Goal: Check status: Check status

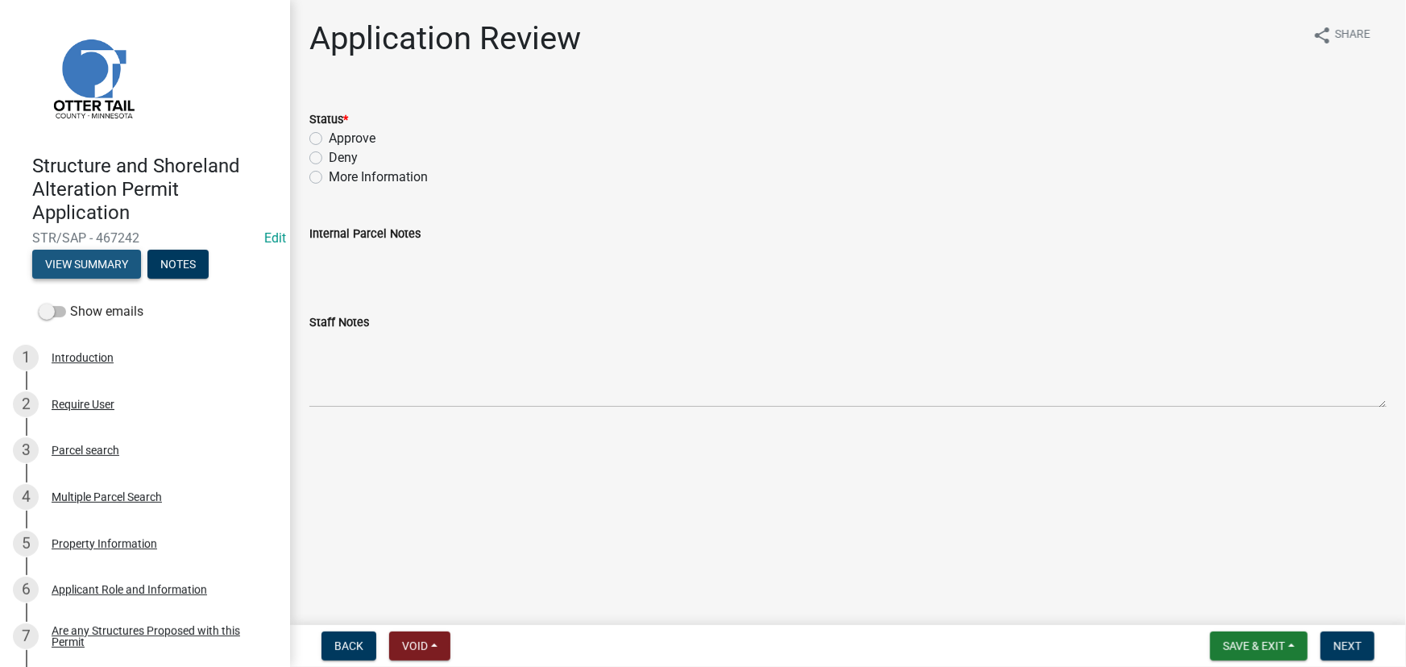
click at [93, 266] on button "View Summary" at bounding box center [86, 264] width 109 height 29
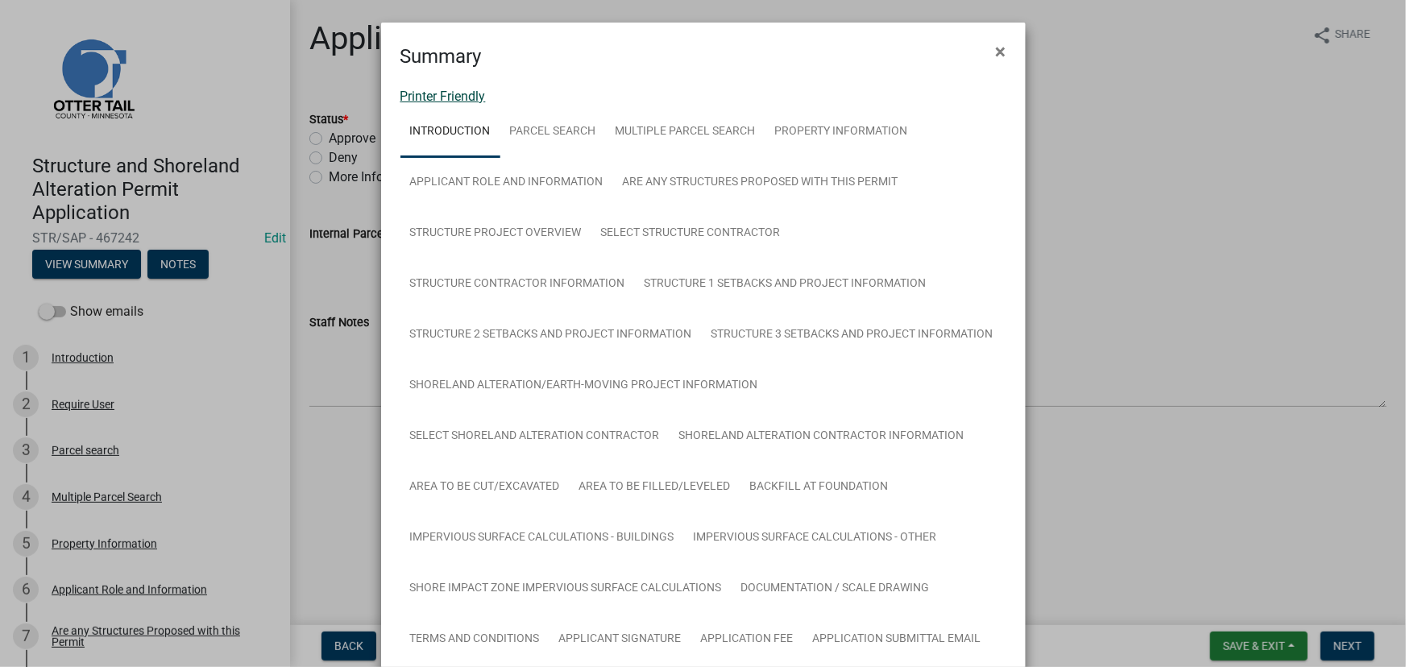
click at [421, 94] on link "Printer Friendly" at bounding box center [442, 96] width 85 height 15
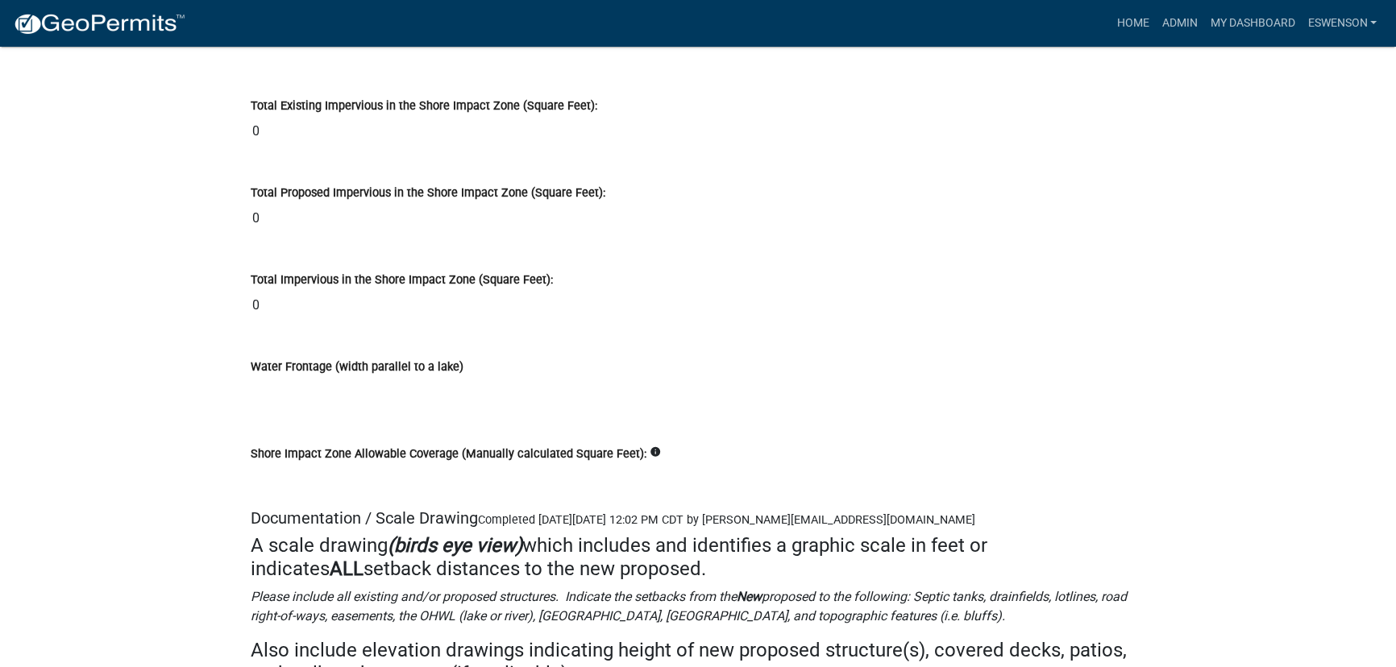
scroll to position [21998, 0]
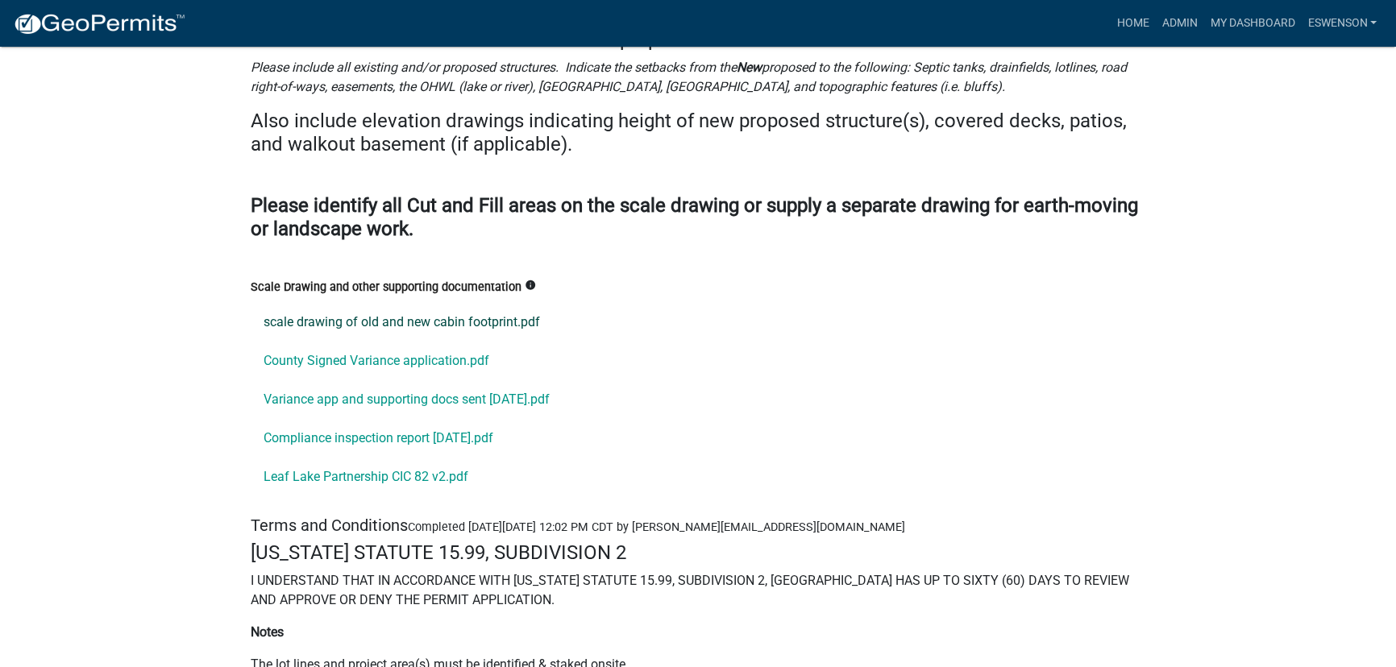
click at [396, 303] on link "scale drawing of old and new cabin footprint.pdf" at bounding box center [698, 322] width 894 height 39
click at [313, 342] on link "County Signed Variance application.pdf" at bounding box center [698, 361] width 894 height 39
click at [313, 380] on link "Variance app and supporting docs sent 6-19-23.pdf" at bounding box center [698, 399] width 894 height 39
click at [328, 419] on link "Compliance inspection report 6-20-23.pdf" at bounding box center [698, 438] width 894 height 39
click at [354, 458] on link "Leaf Lake Partnership CIC 82 v2.pdf" at bounding box center [698, 477] width 894 height 39
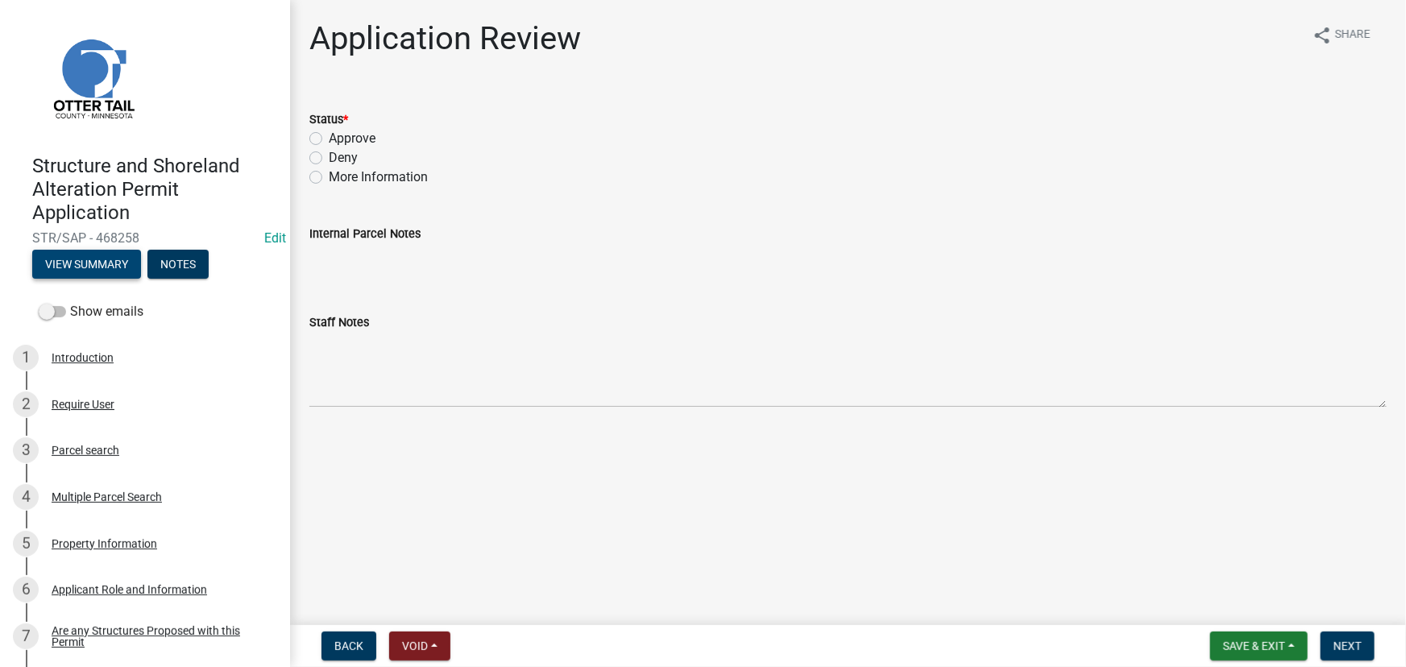
click at [56, 259] on button "View Summary" at bounding box center [86, 264] width 109 height 29
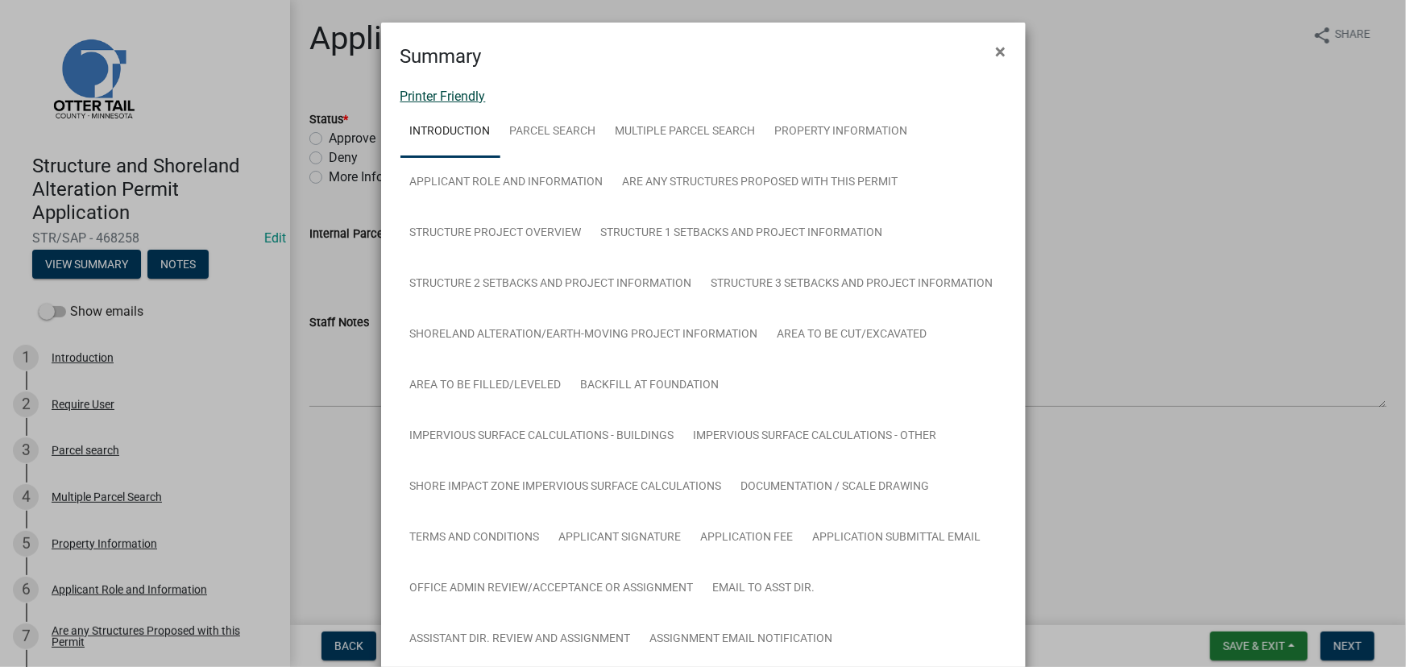
click at [468, 97] on link "Printer Friendly" at bounding box center [442, 96] width 85 height 15
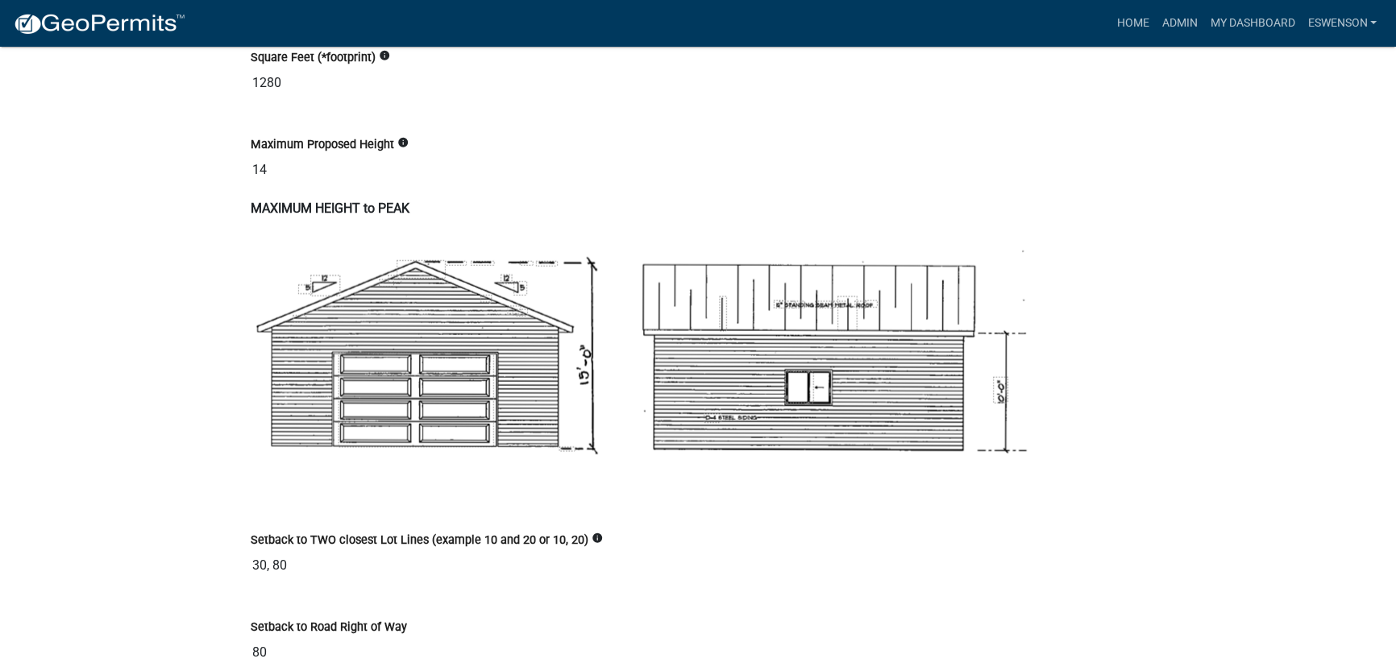
scroll to position [5201, 0]
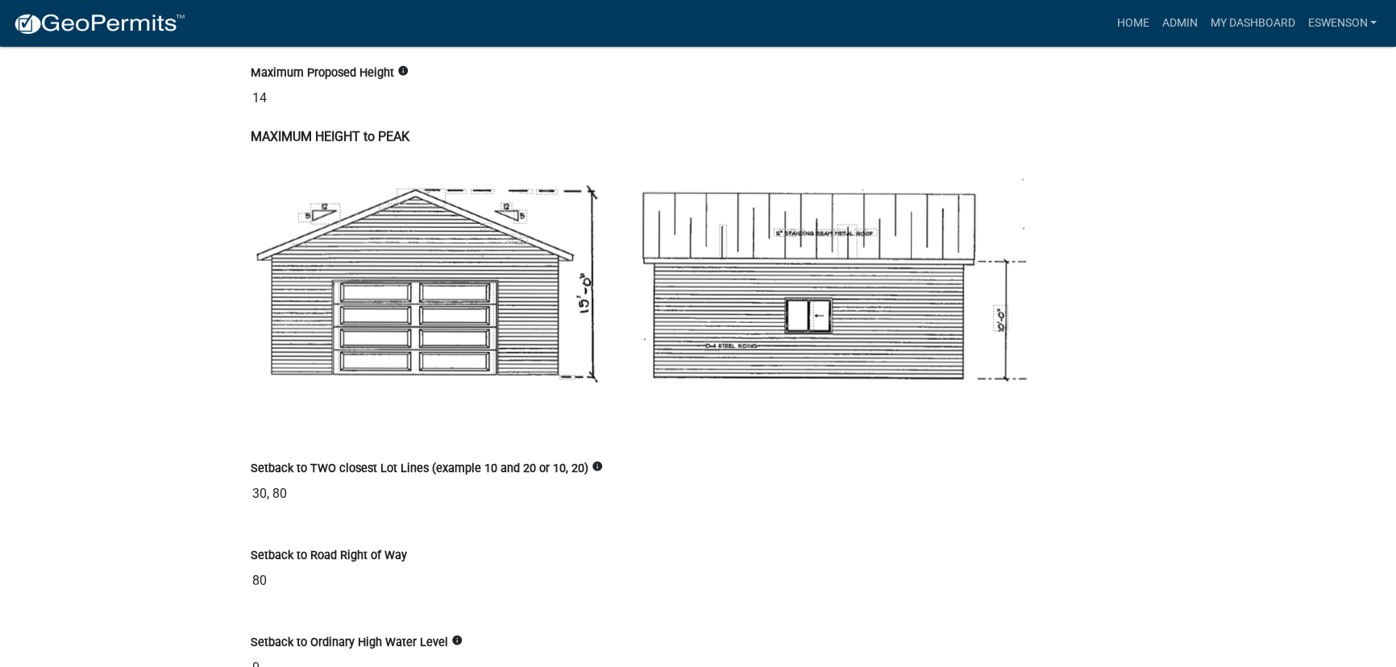
drag, startPoint x: 492, startPoint y: 305, endPoint x: 67, endPoint y: 323, distance: 425.0
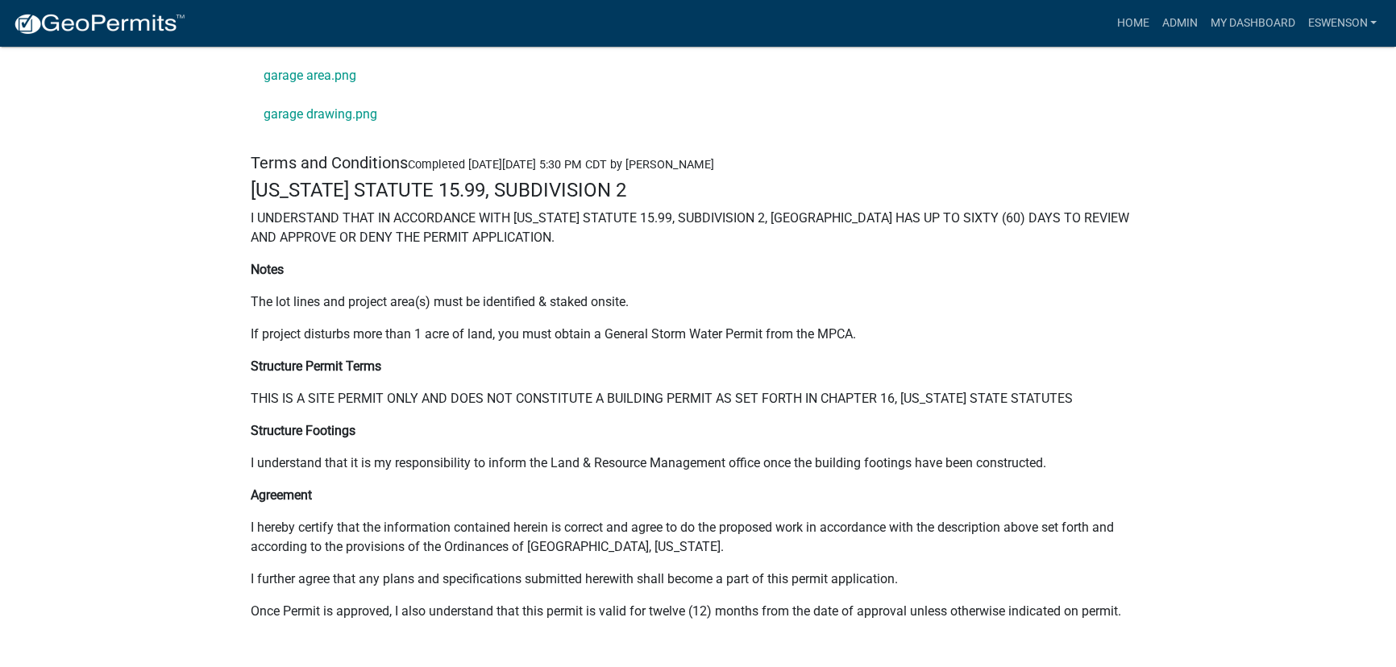
scroll to position [21318, 0]
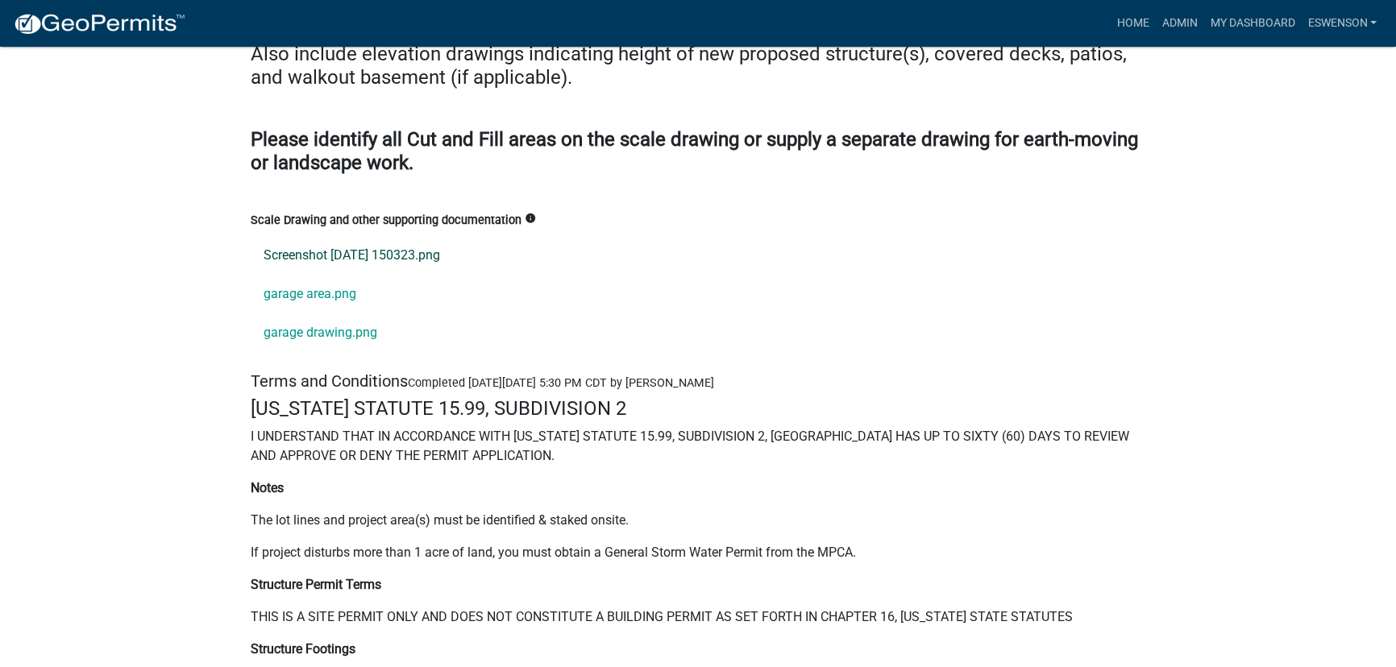
click at [343, 236] on link "Screenshot 2025-08-23 150323.png" at bounding box center [698, 255] width 894 height 39
click at [337, 275] on link "garage area.png" at bounding box center [698, 294] width 894 height 39
click at [338, 313] on link "garage drawing.png" at bounding box center [698, 332] width 894 height 39
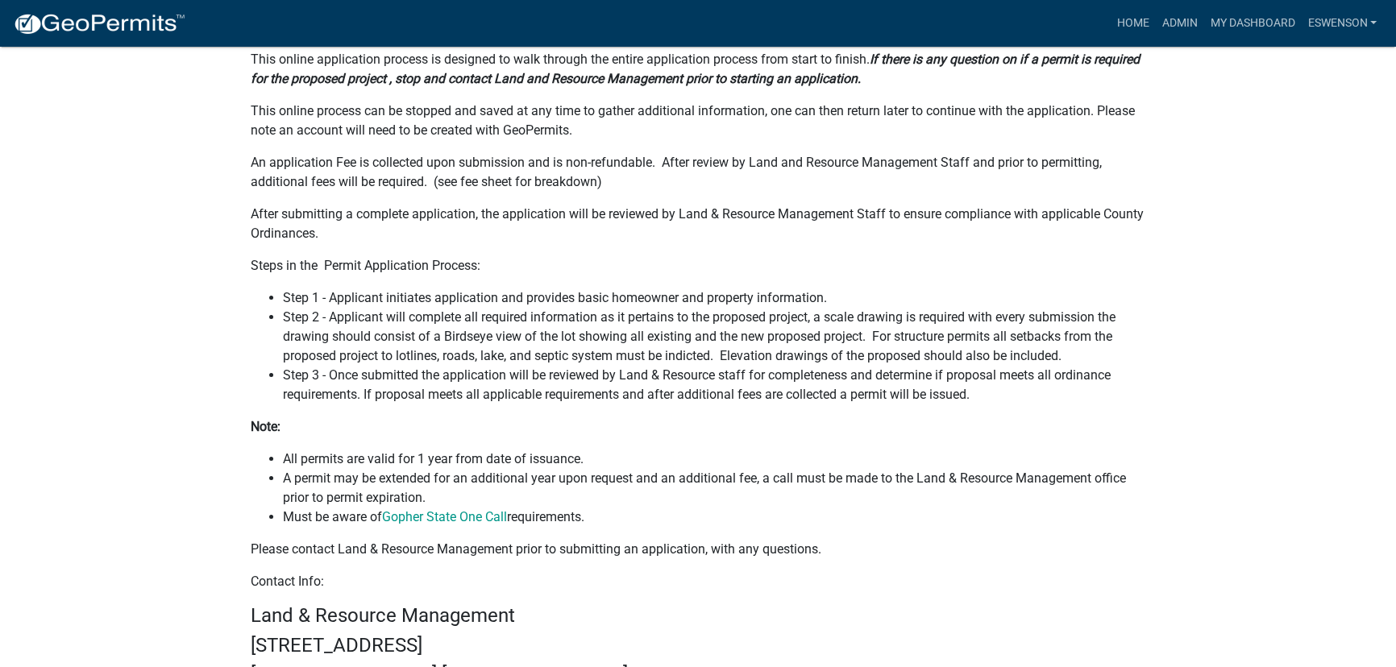
scroll to position [0, 0]
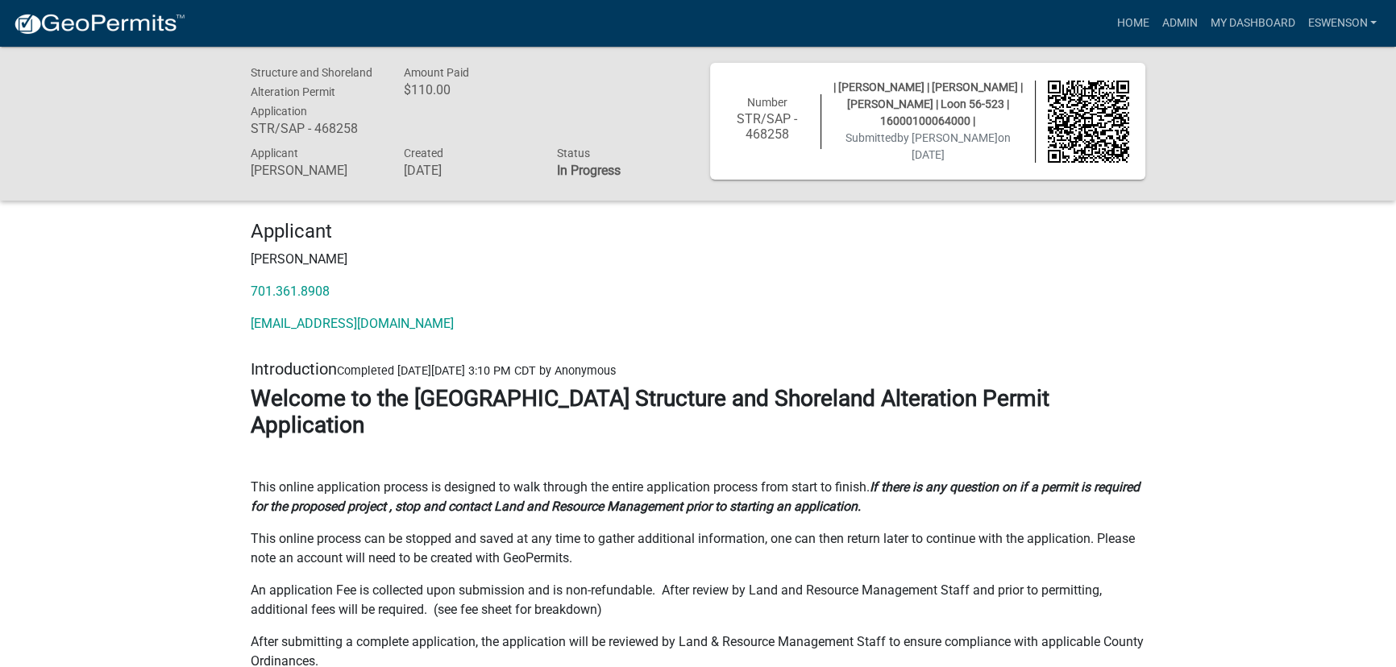
click at [942, 127] on span "| Emma Swenson | RONALD J MATTHEWS | LAVONNE D MATTHEWS | Loon 56-523 | 1600010…" at bounding box center [927, 104] width 189 height 47
copy span "16000100064000"
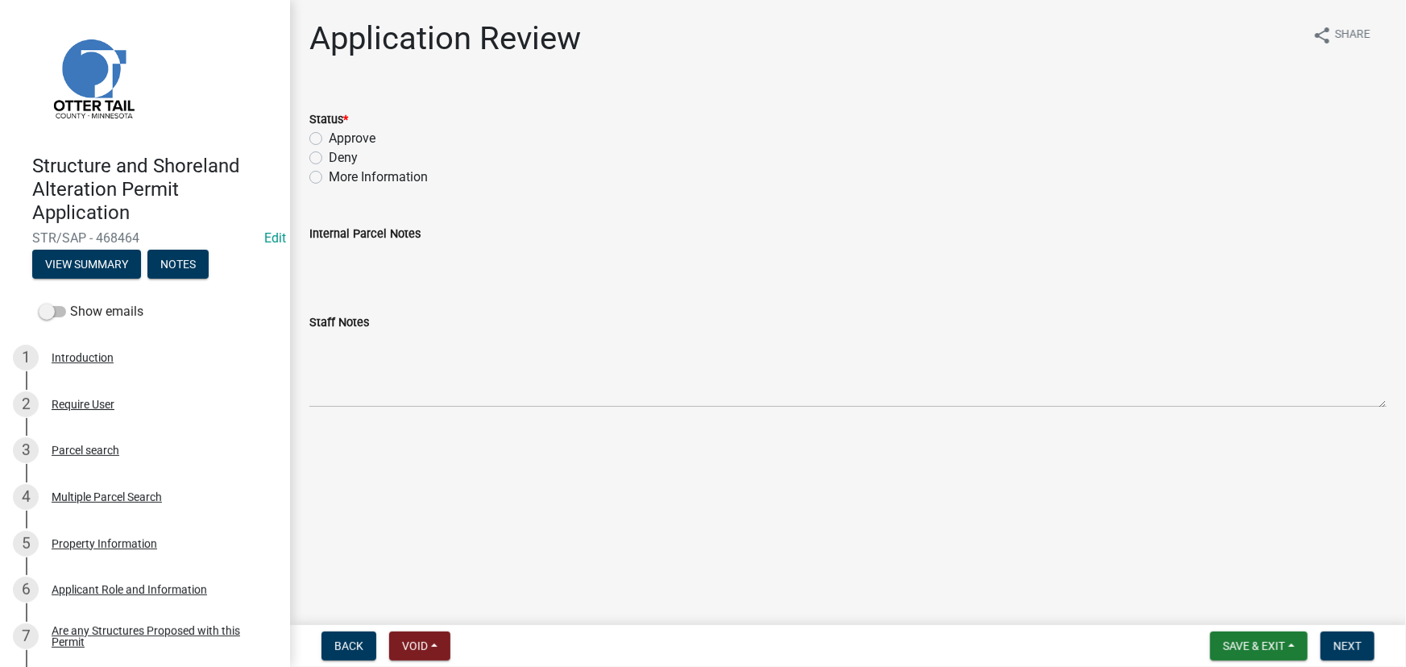
click at [91, 280] on div "Structure and Shoreland Alteration Permit Application STR/SAP - 468464 Edit Vie…" at bounding box center [145, 212] width 264 height 141
click at [91, 273] on button "View Summary" at bounding box center [86, 264] width 109 height 29
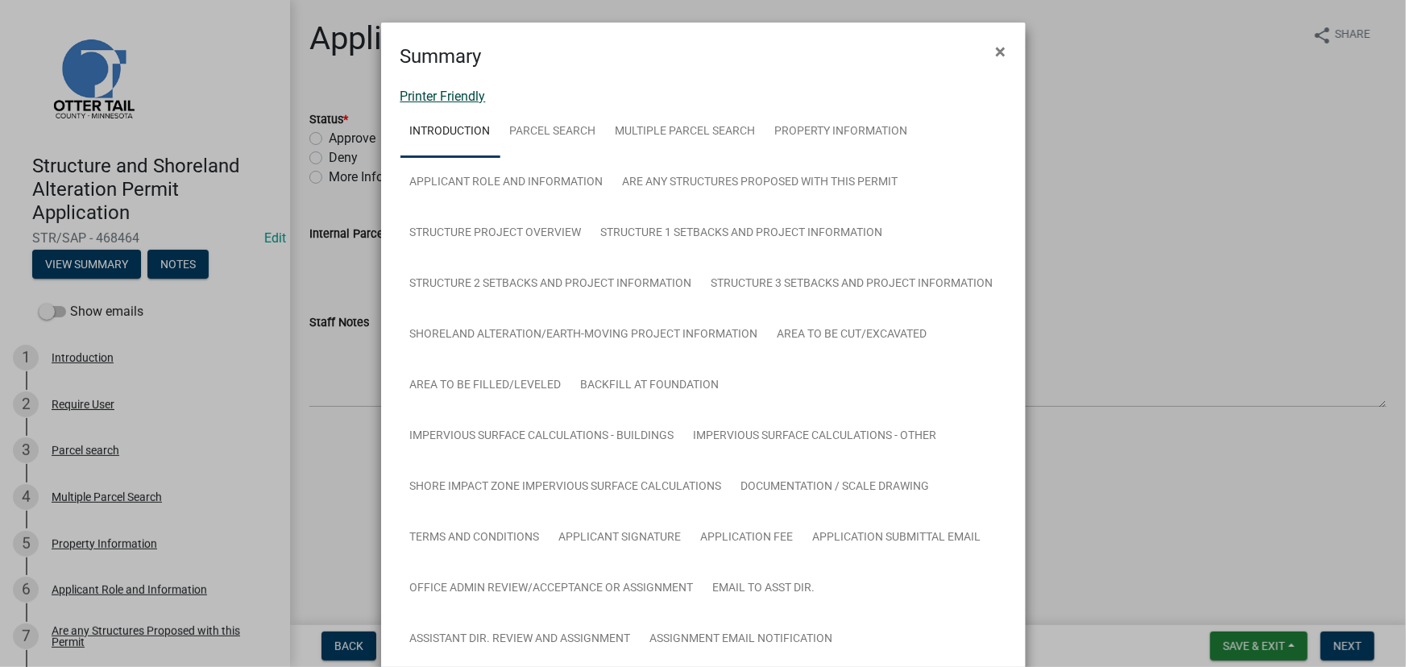
click at [438, 89] on link "Printer Friendly" at bounding box center [442, 96] width 85 height 15
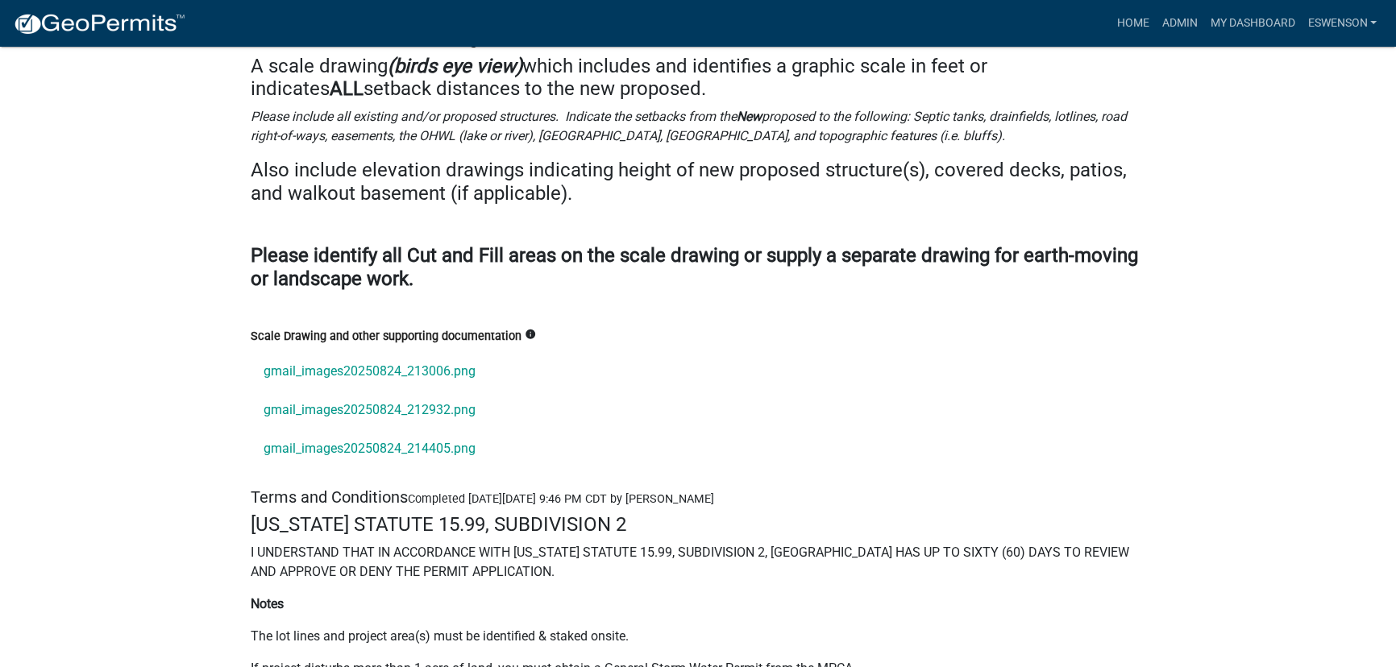
scroll to position [21402, 0]
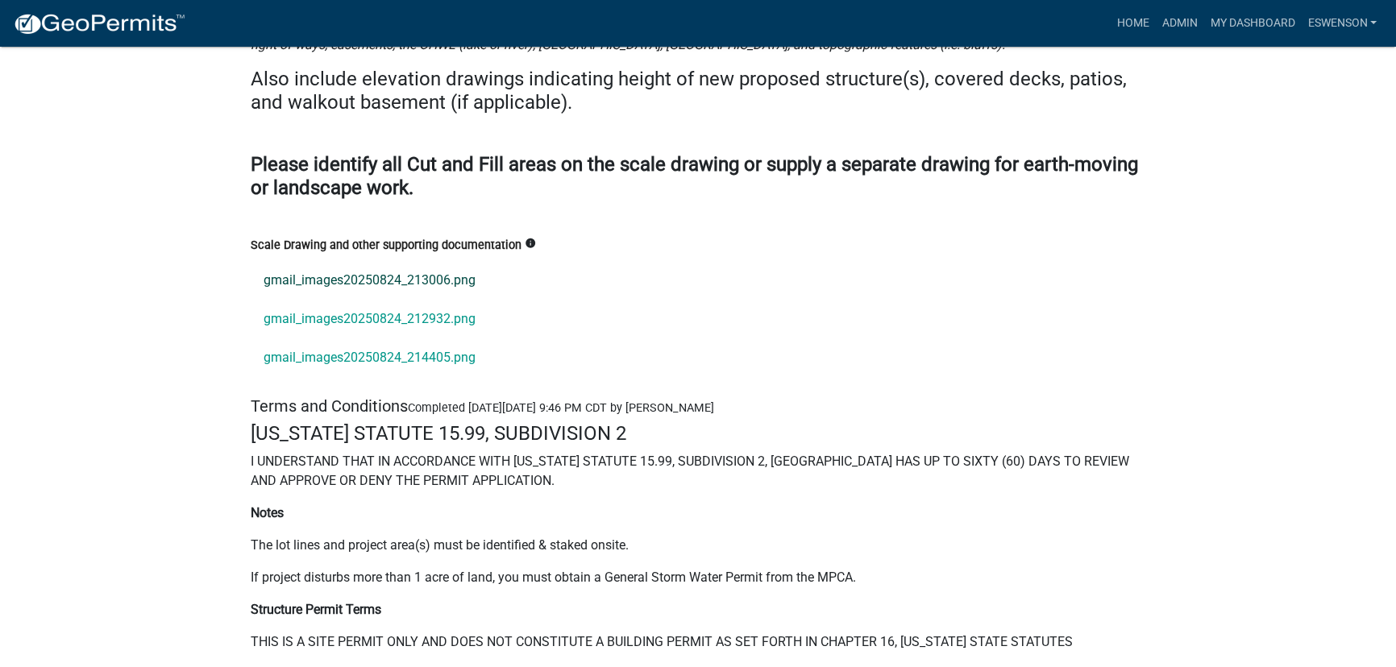
click at [380, 261] on link "gmail_images20250824_213006.png" at bounding box center [698, 280] width 894 height 39
click at [413, 300] on link "gmail_images20250824_212932.png" at bounding box center [698, 319] width 894 height 39
click at [309, 338] on link "gmail_images20250824_214405.png" at bounding box center [698, 357] width 894 height 39
